Goal: Task Accomplishment & Management: Manage account settings

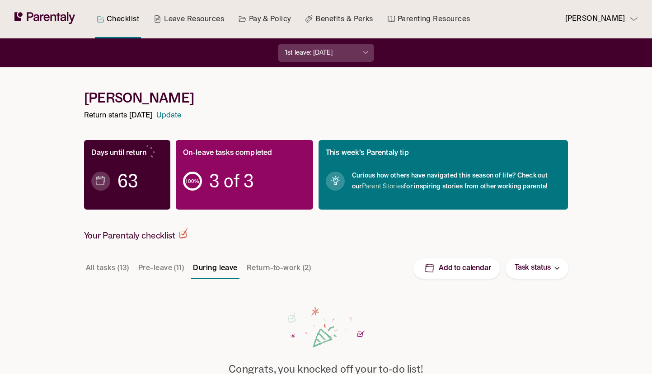
click at [142, 264] on button "Pre-leave (11)" at bounding box center [161, 269] width 49 height 22
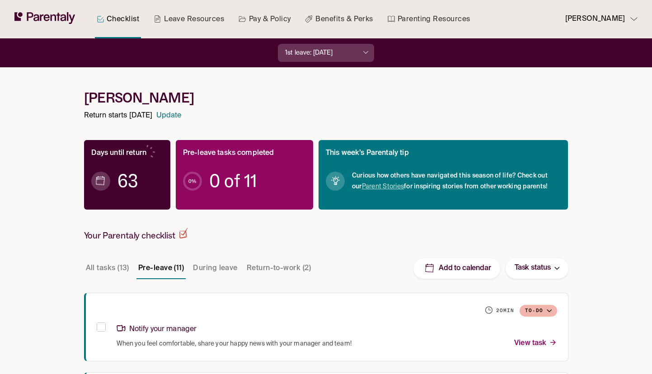
click at [519, 268] on p "Task status" at bounding box center [533, 268] width 36 height 12
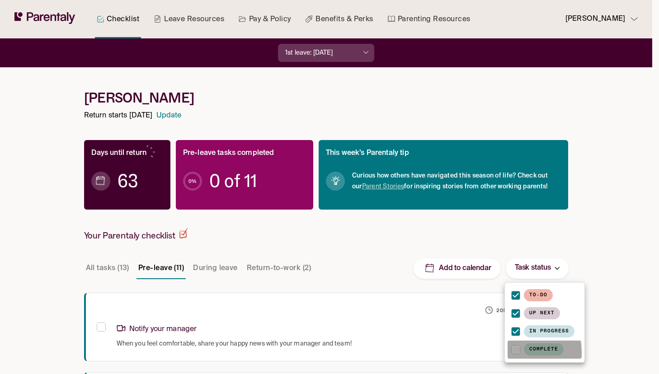
drag, startPoint x: 511, startPoint y: 353, endPoint x: 430, endPoint y: 288, distance: 104.1
click at [511, 353] on icon at bounding box center [515, 349] width 11 height 11
click at [368, 212] on div at bounding box center [329, 187] width 659 height 374
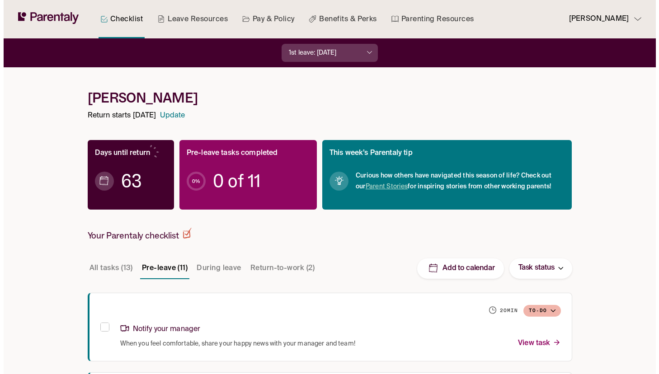
scroll to position [151, 0]
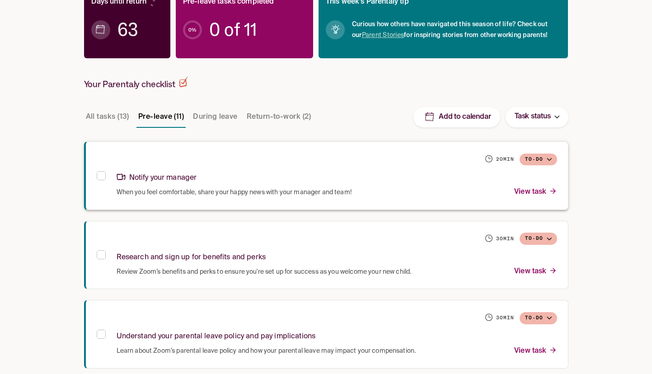
click at [305, 180] on div "Notify your manager" at bounding box center [337, 176] width 441 height 19
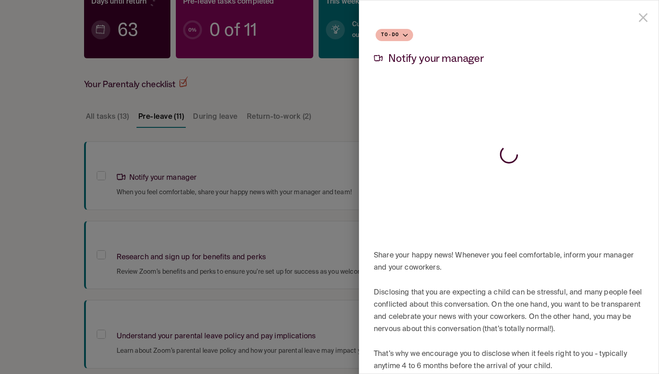
click at [304, 180] on div at bounding box center [329, 187] width 659 height 374
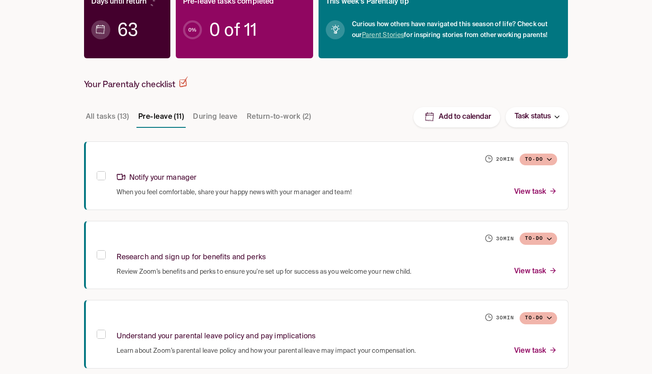
click at [302, 188] on span "When you feel comfortable, share your happy news with your manager and team!" at bounding box center [234, 192] width 235 height 9
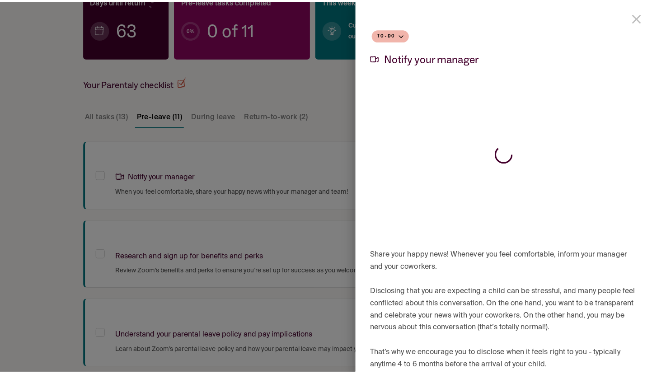
scroll to position [428, 0]
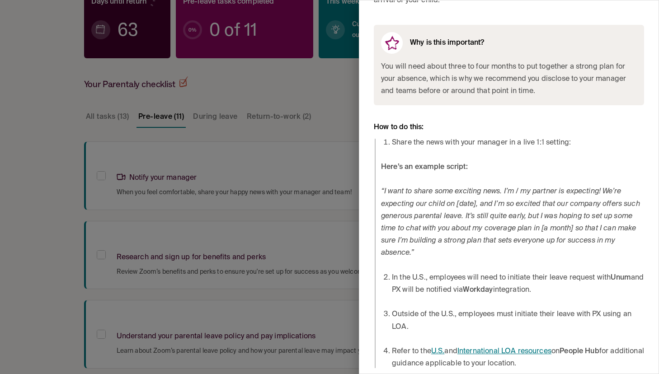
click at [162, 183] on div at bounding box center [329, 187] width 659 height 374
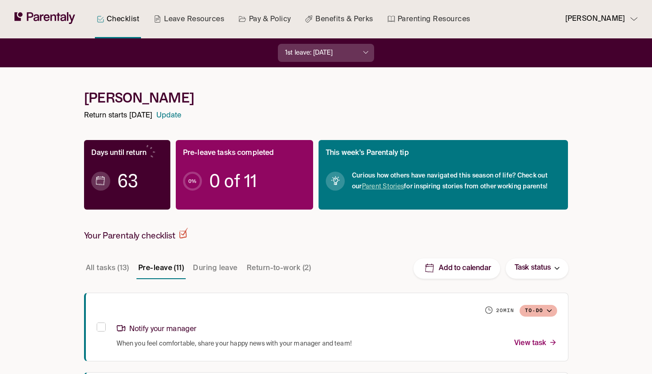
drag, startPoint x: 181, startPoint y: 40, endPoint x: 185, endPoint y: 28, distance: 13.3
click at [181, 40] on div "1st leave: [DATE]" at bounding box center [326, 52] width 652 height 29
click at [185, 28] on link "Leave Resources" at bounding box center [189, 19] width 74 height 38
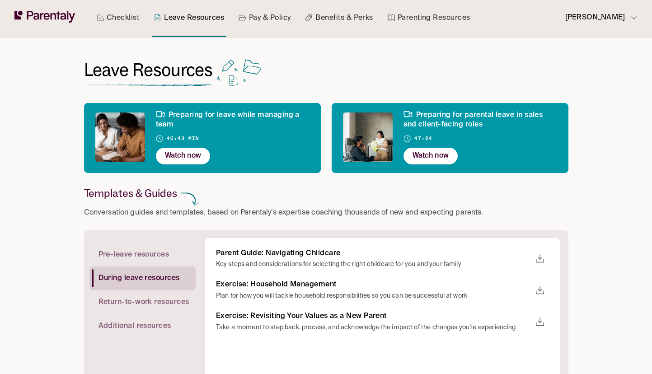
scroll to position [2, 0]
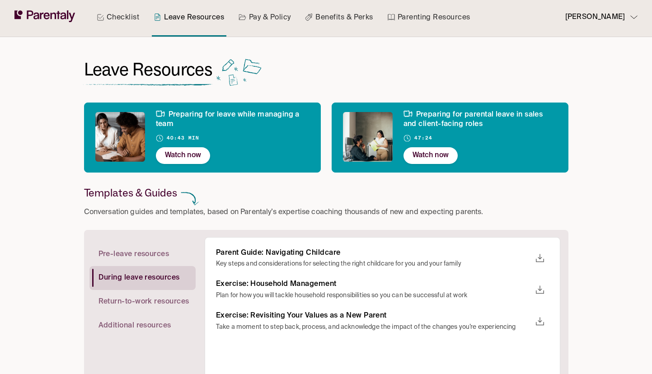
click at [148, 269] on span at bounding box center [142, 278] width 106 height 24
click at [175, 267] on span at bounding box center [142, 278] width 106 height 24
click at [158, 251] on span "Pre-leave resources" at bounding box center [134, 254] width 71 height 9
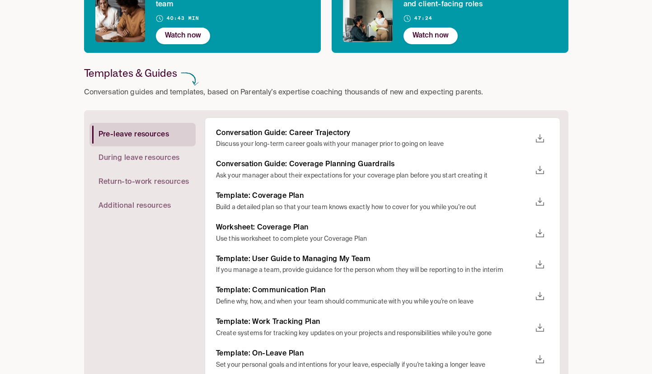
scroll to position [0, 0]
